Goal: Navigation & Orientation: Understand site structure

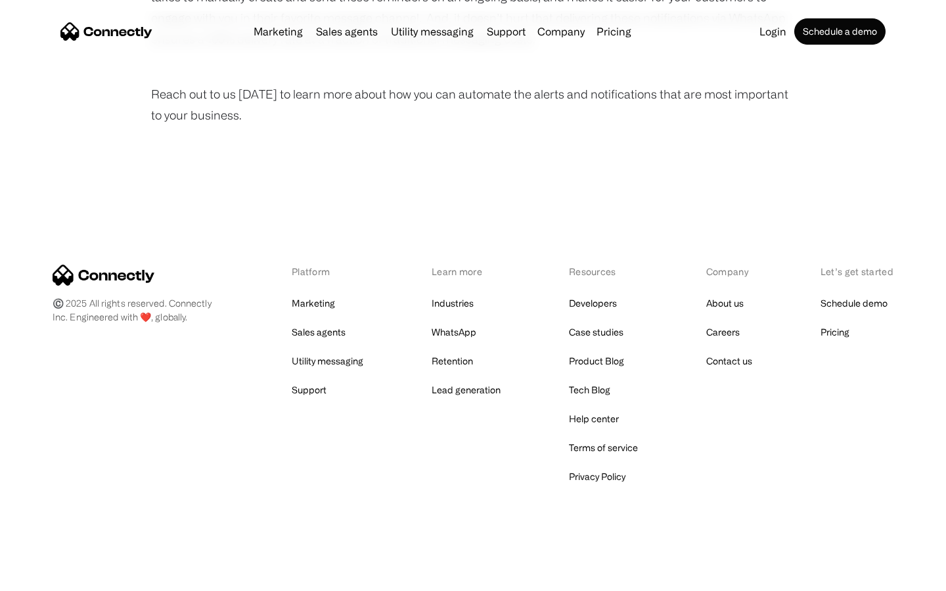
scroll to position [884, 0]
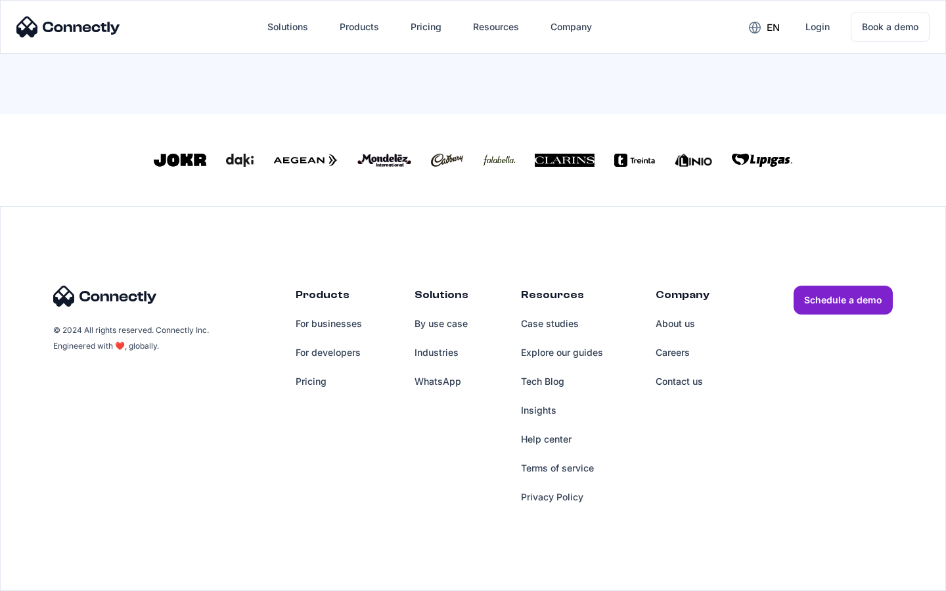
scroll to position [576, 0]
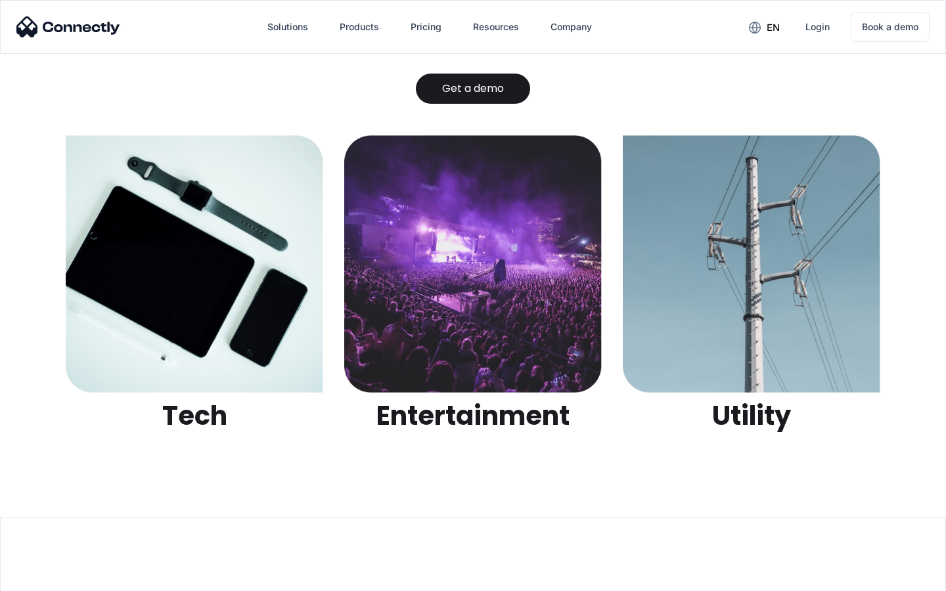
scroll to position [4145, 0]
